Goal: Find specific page/section: Find specific page/section

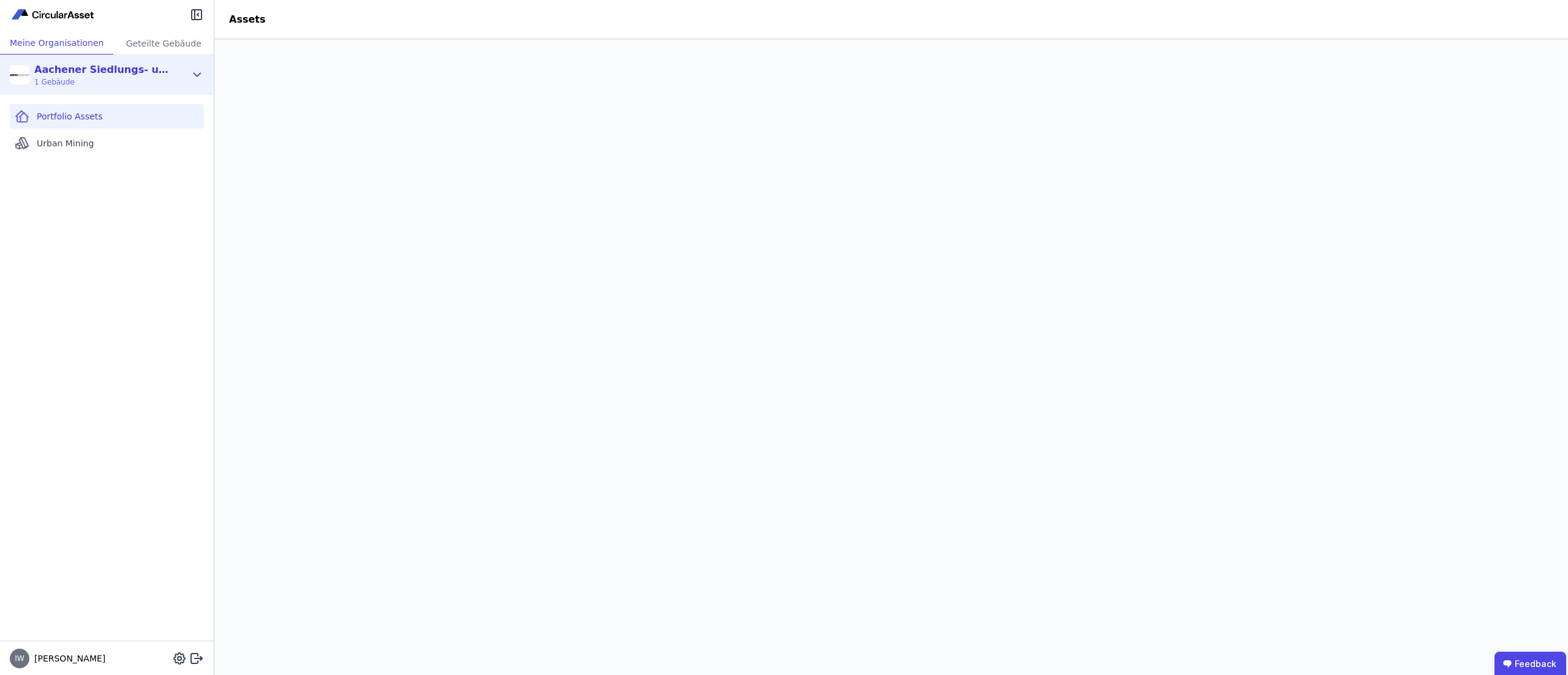
click at [204, 81] on icon at bounding box center [197, 75] width 13 height 15
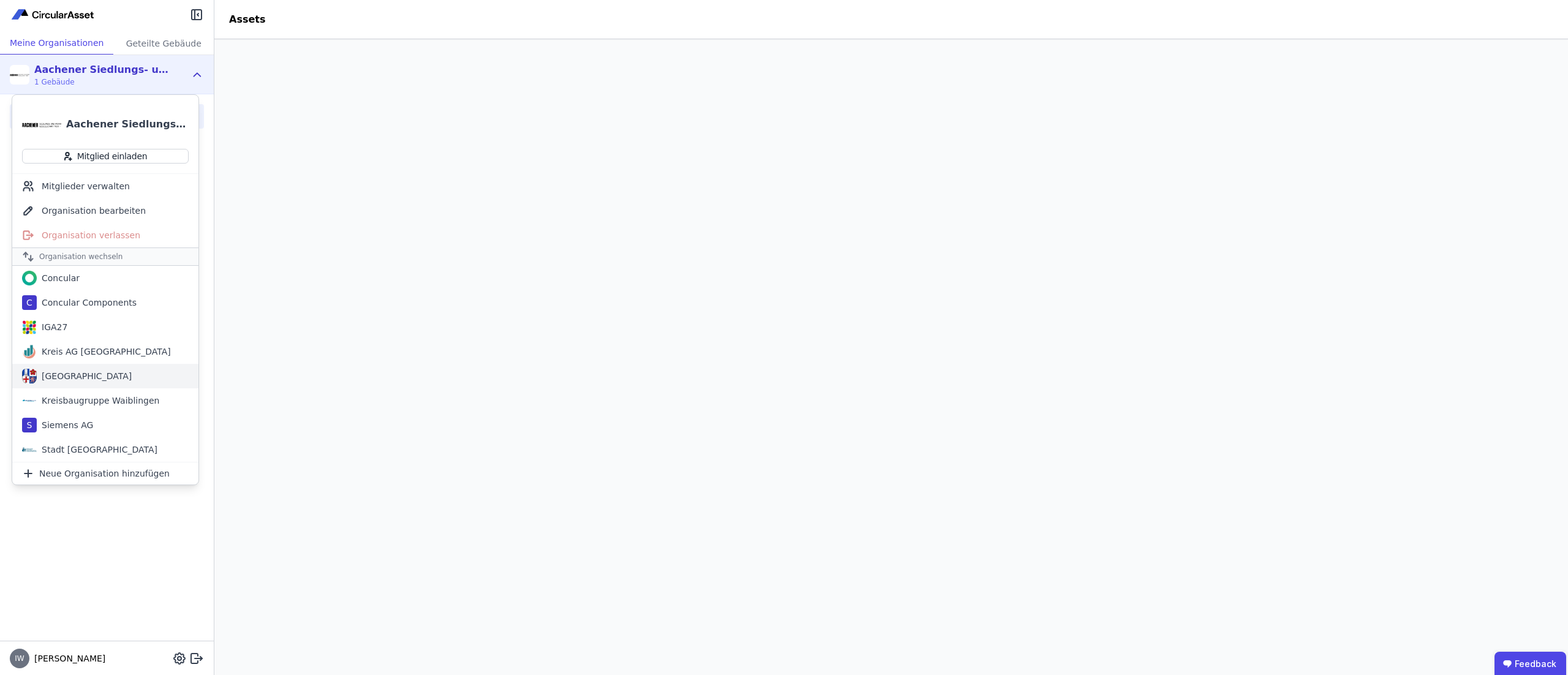
click at [89, 377] on div "Kreis Bergstraße" at bounding box center [84, 375] width 95 height 12
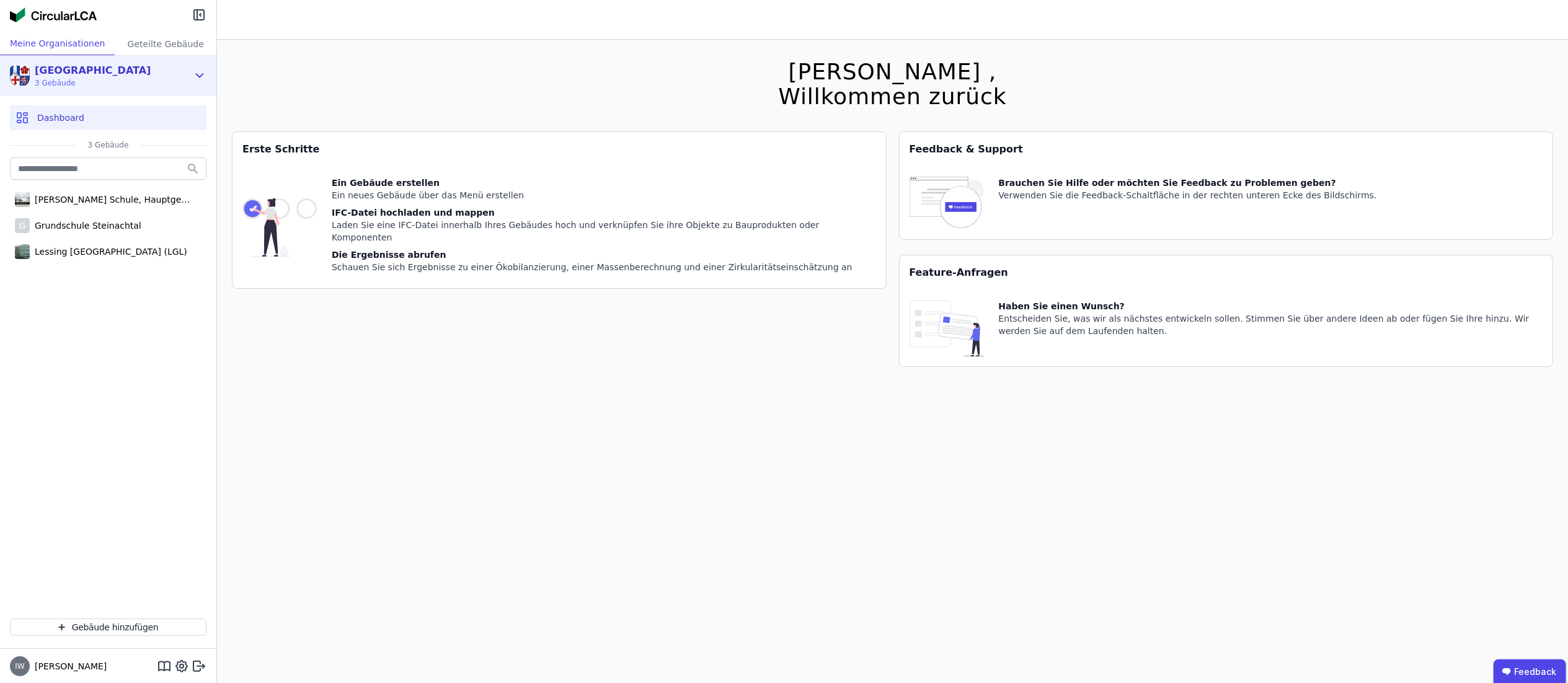
click at [160, 73] on div "Kreis Bergstraße 3 Gebäude" at bounding box center [99, 76] width 178 height 25
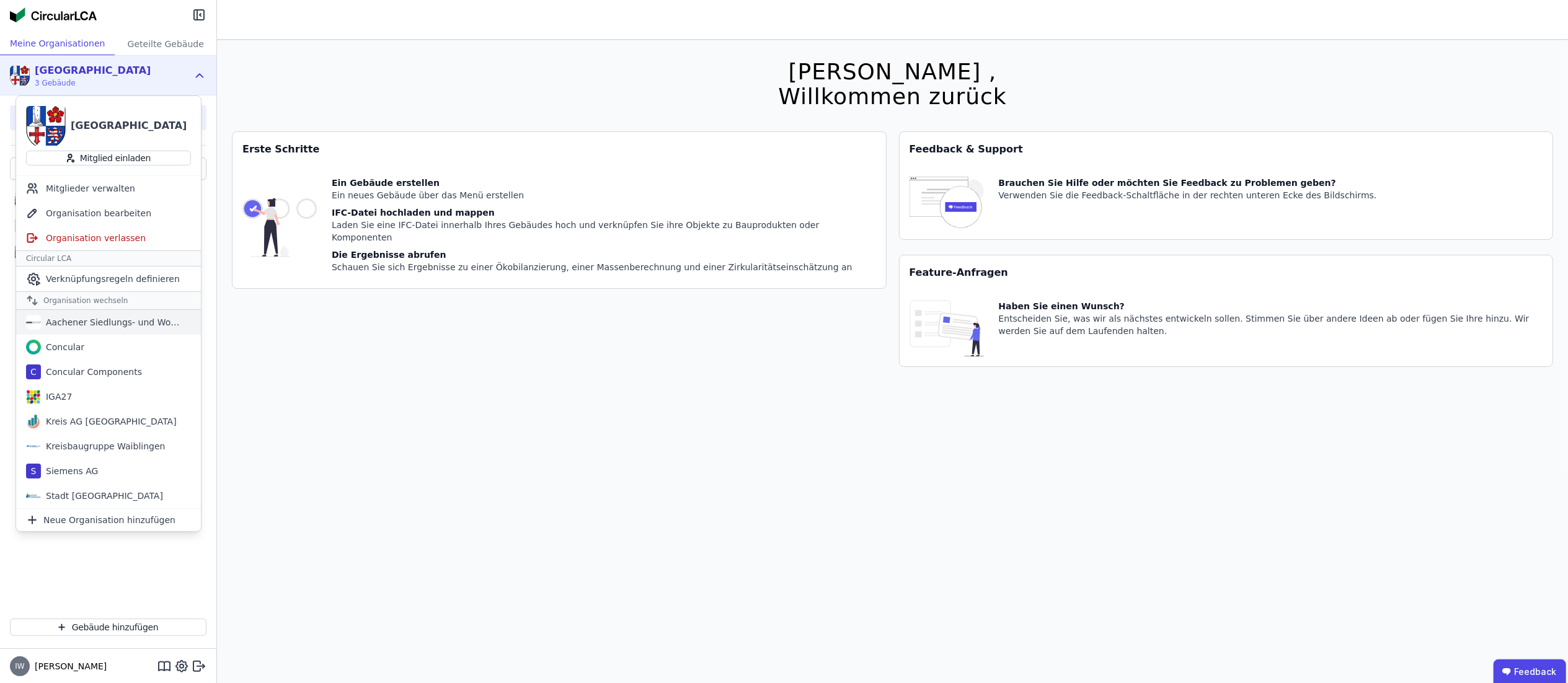
click at [120, 314] on div "Aachener Siedlungs- und Wohnungsgesellschaft mbH" at bounding box center [108, 322] width 185 height 25
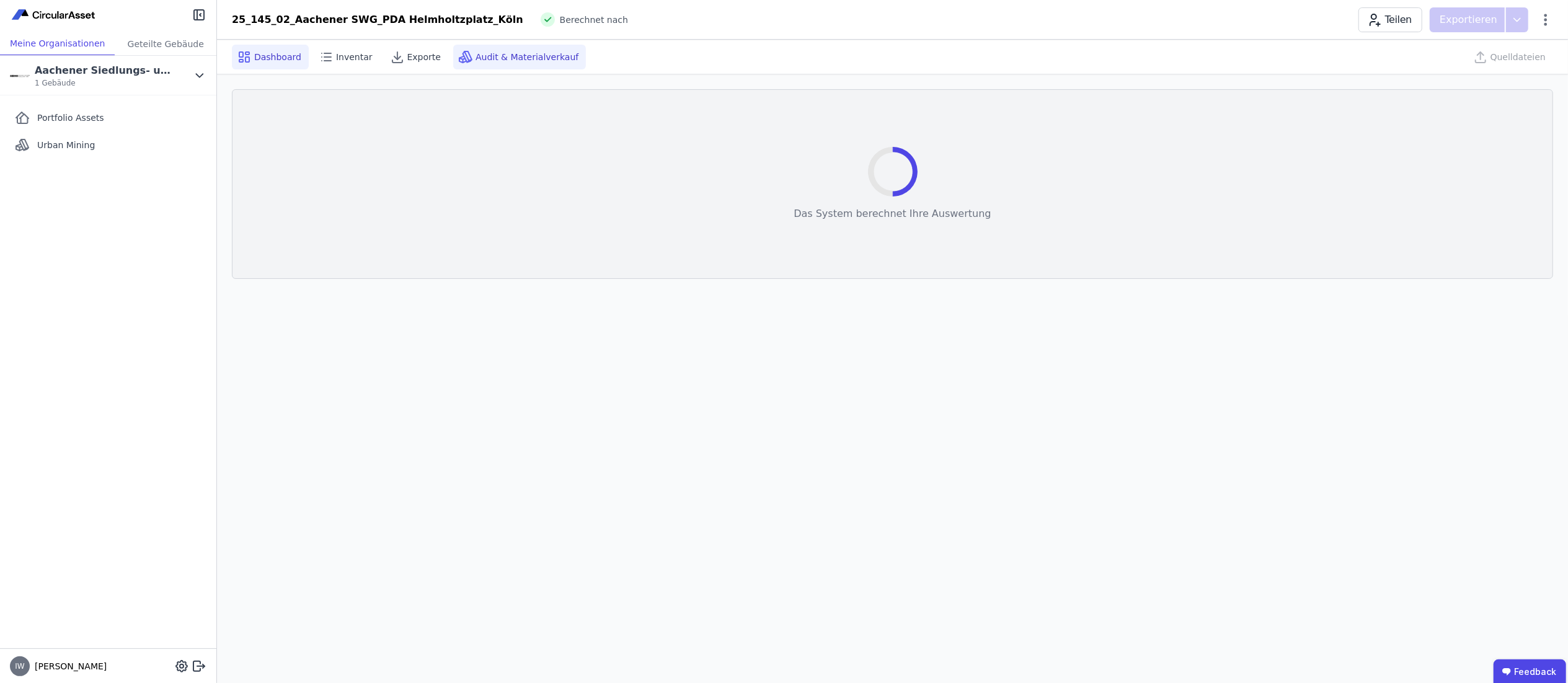
click at [489, 52] on span "Audit & Materialverkauf" at bounding box center [526, 57] width 103 height 13
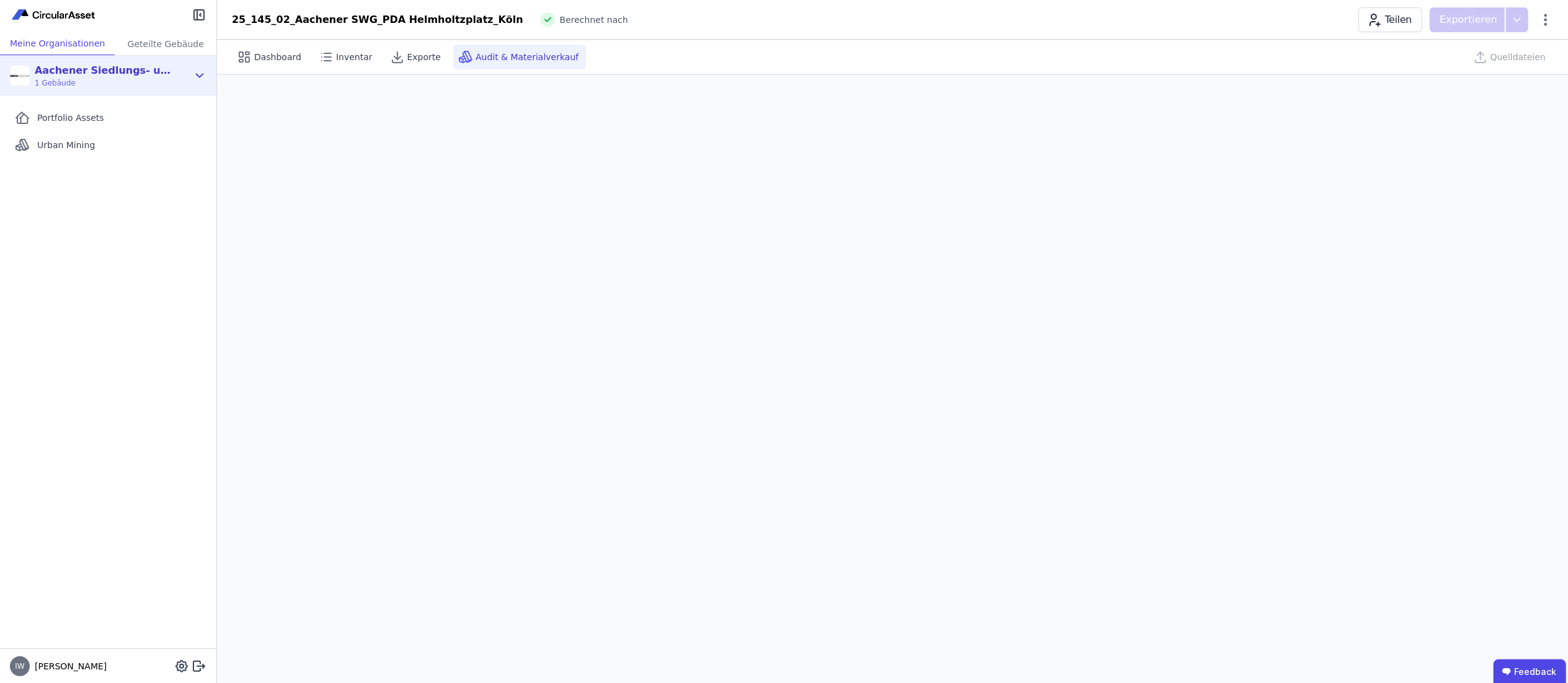
click at [107, 68] on div "Aachener Siedlungs- und Wohnungsgesellschaft mbH" at bounding box center [106, 71] width 143 height 15
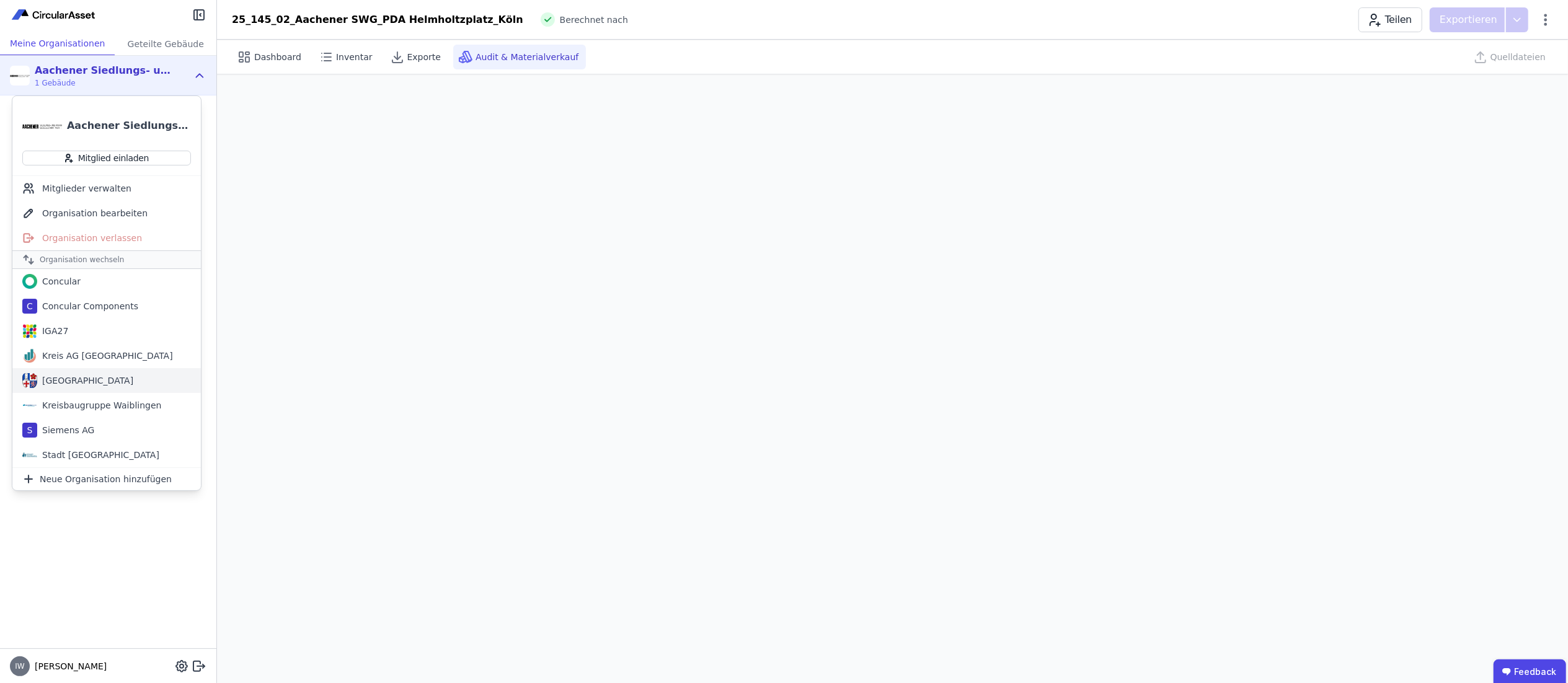
click at [78, 393] on div "Kreis Bergstraße" at bounding box center [107, 381] width 189 height 25
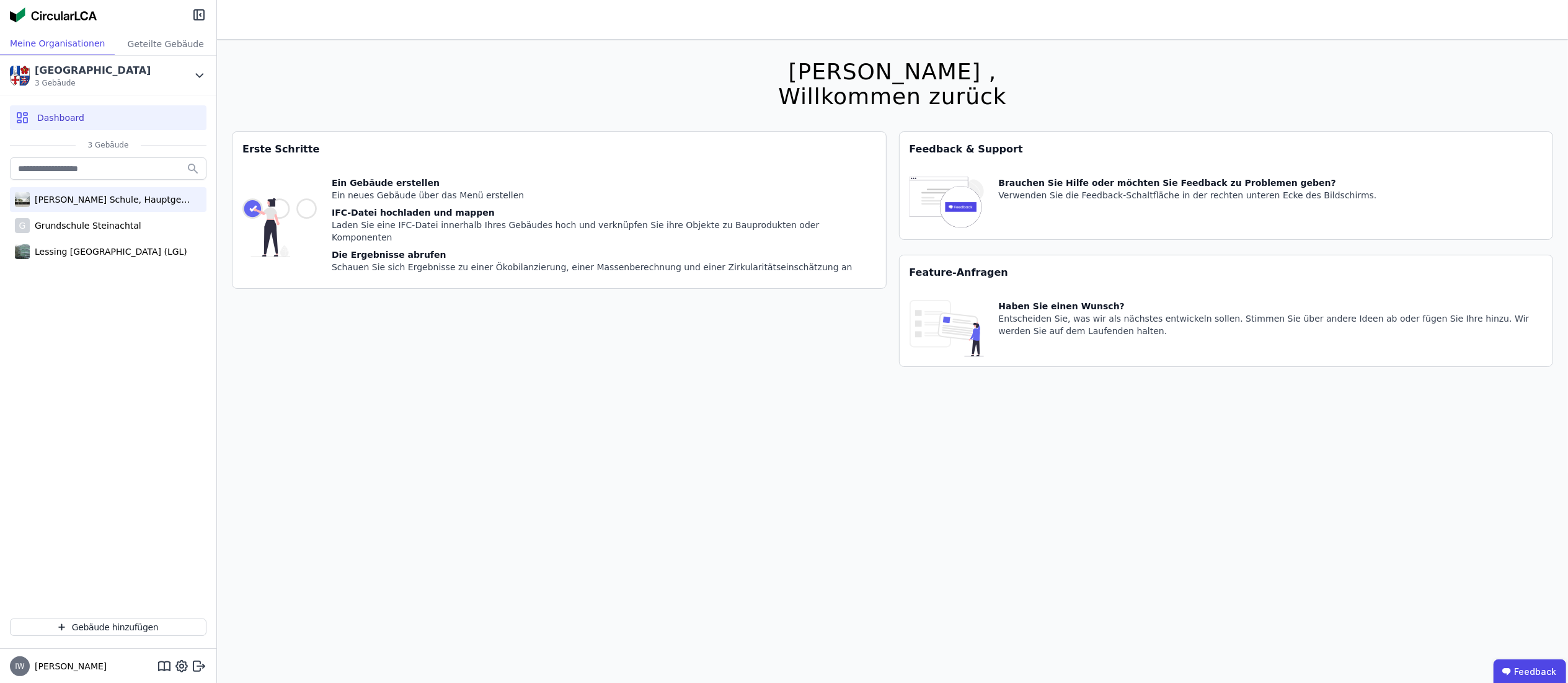
click at [104, 205] on div "Alfred Delp Schule, Hauptgebäude" at bounding box center [110, 200] width 161 height 13
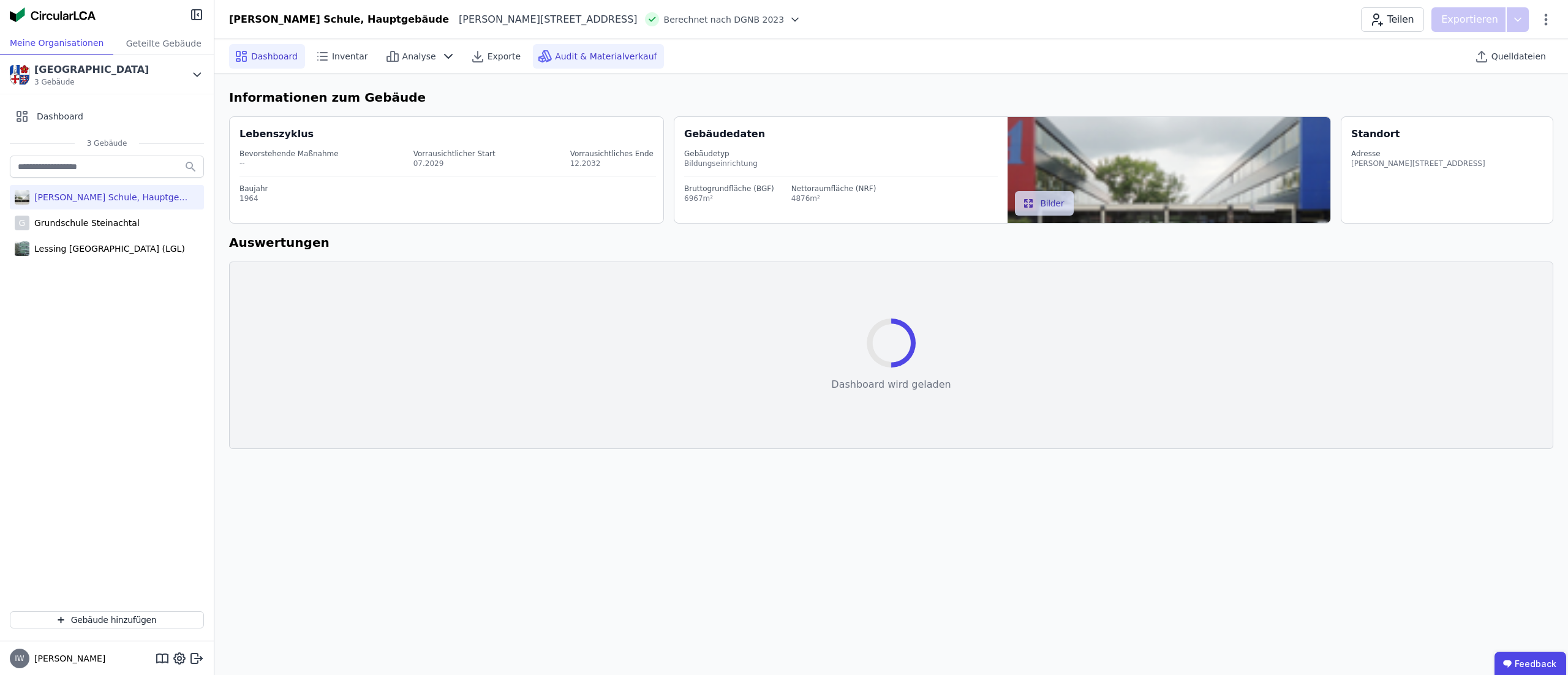
click at [582, 58] on span "Audit & Materialverkauf" at bounding box center [605, 56] width 101 height 12
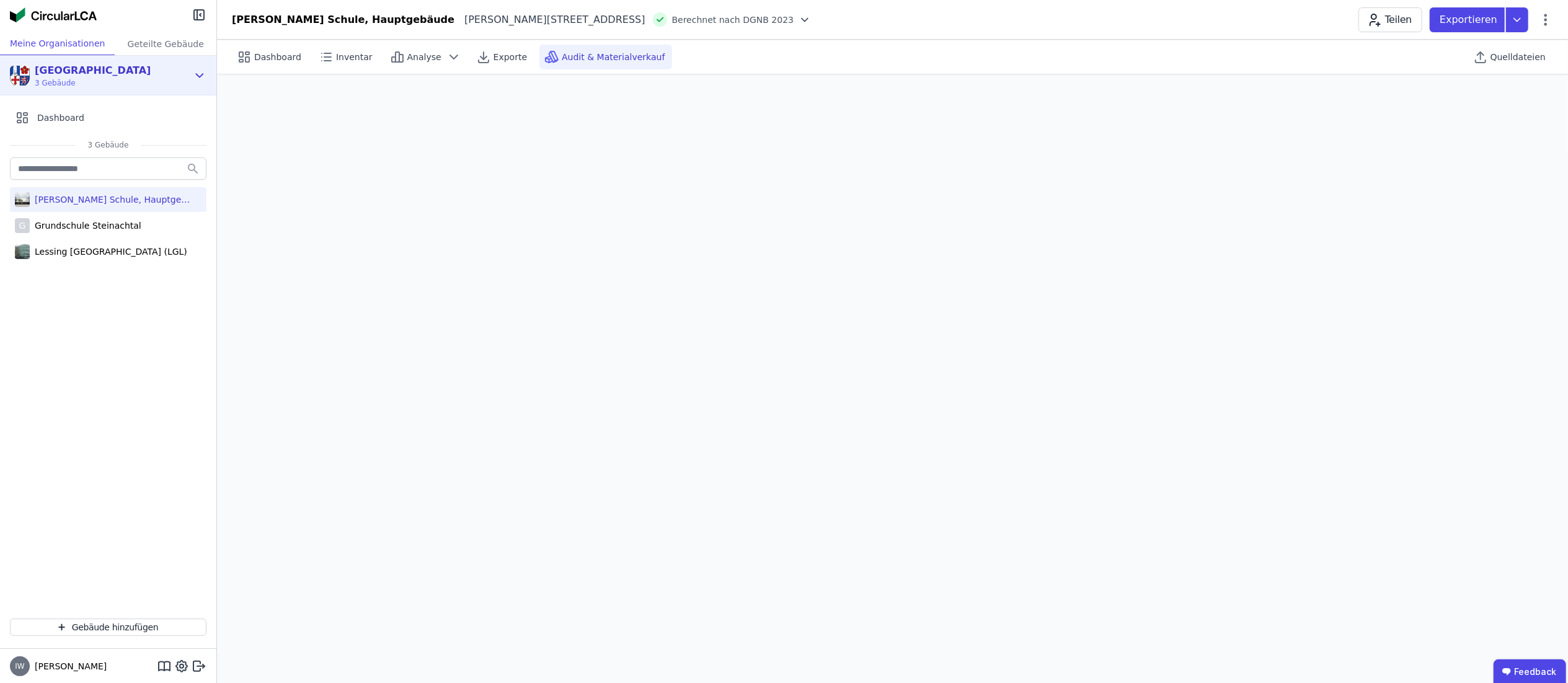
click at [182, 76] on div "Kreis Bergstraße 3 Gebäude" at bounding box center [99, 76] width 178 height 25
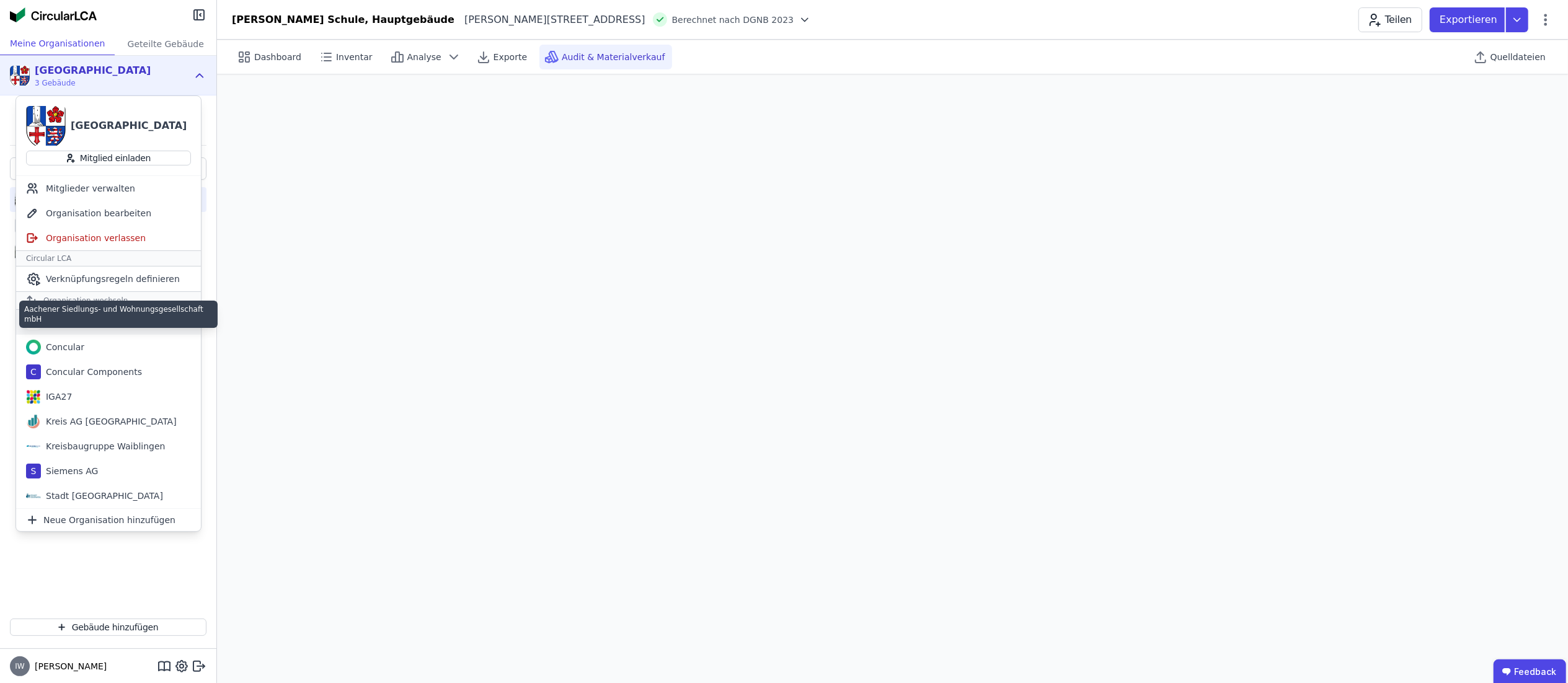
click at [120, 324] on div "Aachener Siedlungs- und Wohnungsgesellschaft mbH" at bounding box center [112, 322] width 143 height 13
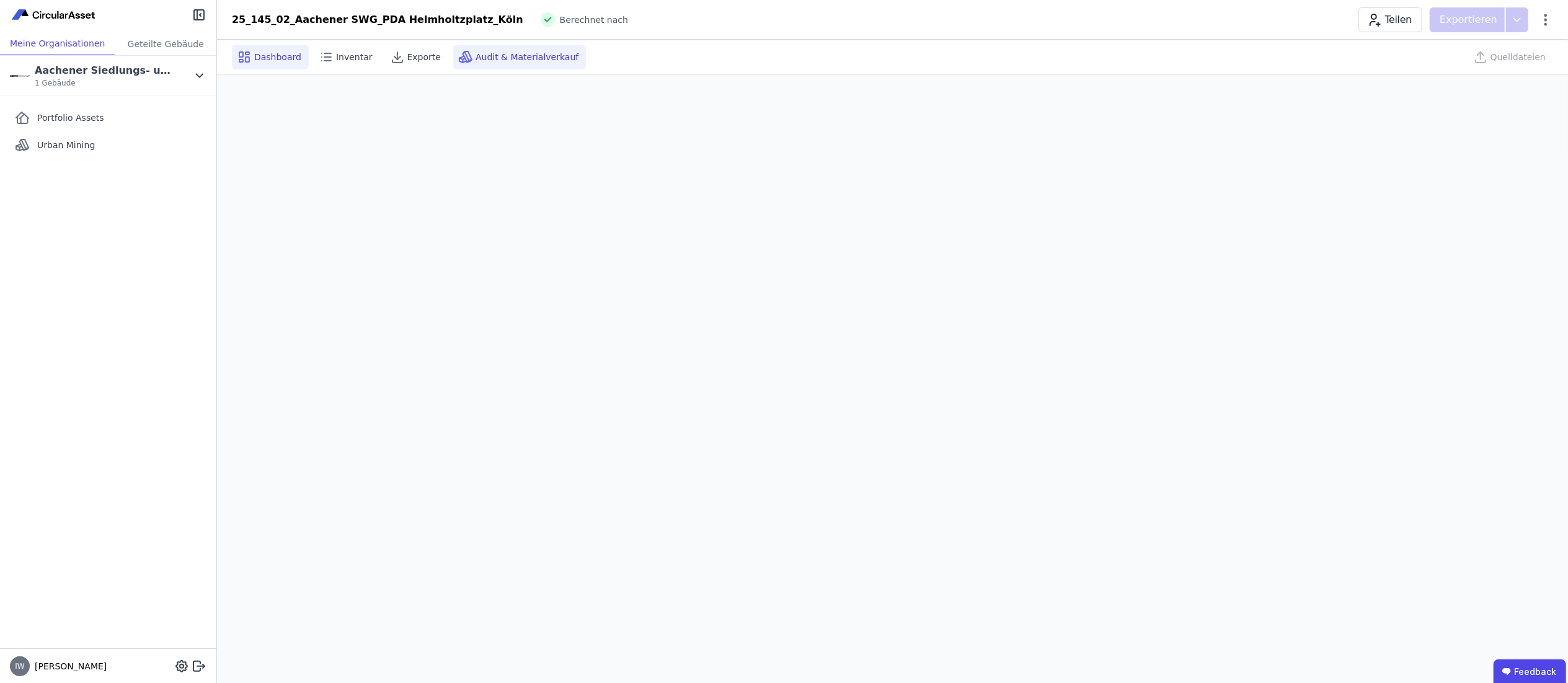
click at [524, 61] on span "Audit & Materialverkauf" at bounding box center [526, 57] width 103 height 13
